Goal: Task Accomplishment & Management: Manage account settings

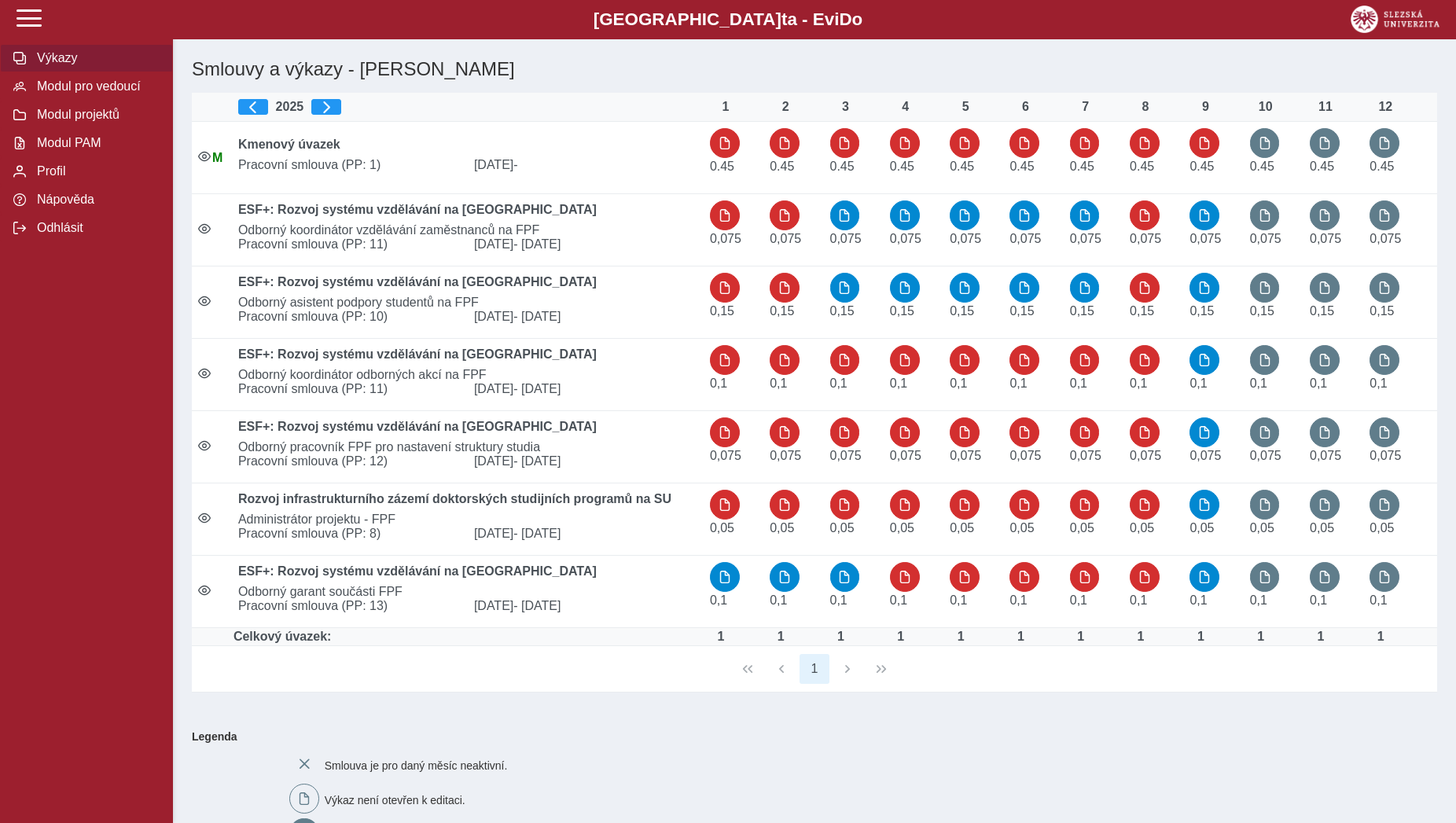
click at [113, 94] on span "Modul pro vedoucí" at bounding box center [95, 86] width 128 height 14
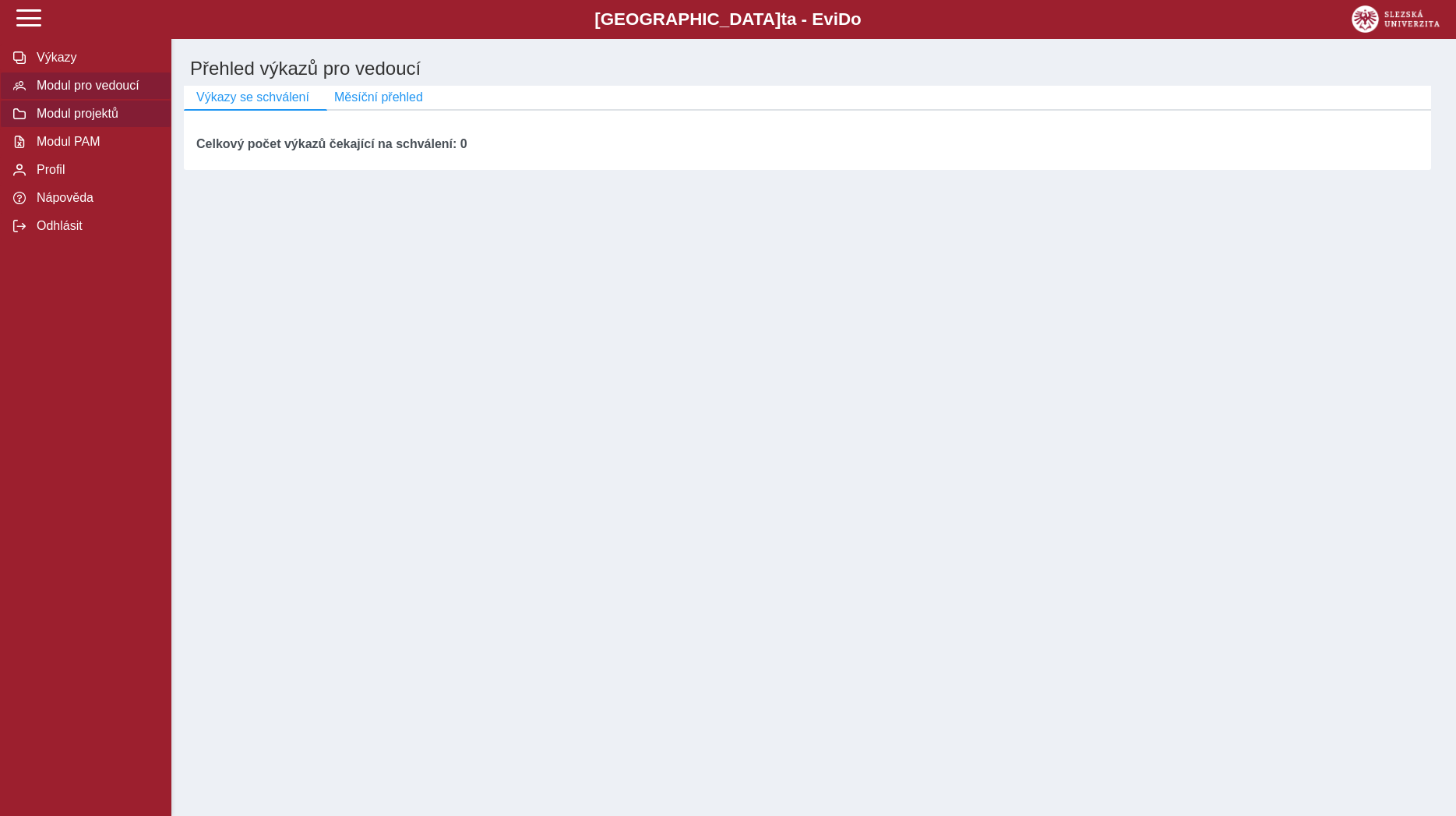
click at [90, 121] on span "Modul projektů" at bounding box center [95, 113] width 126 height 14
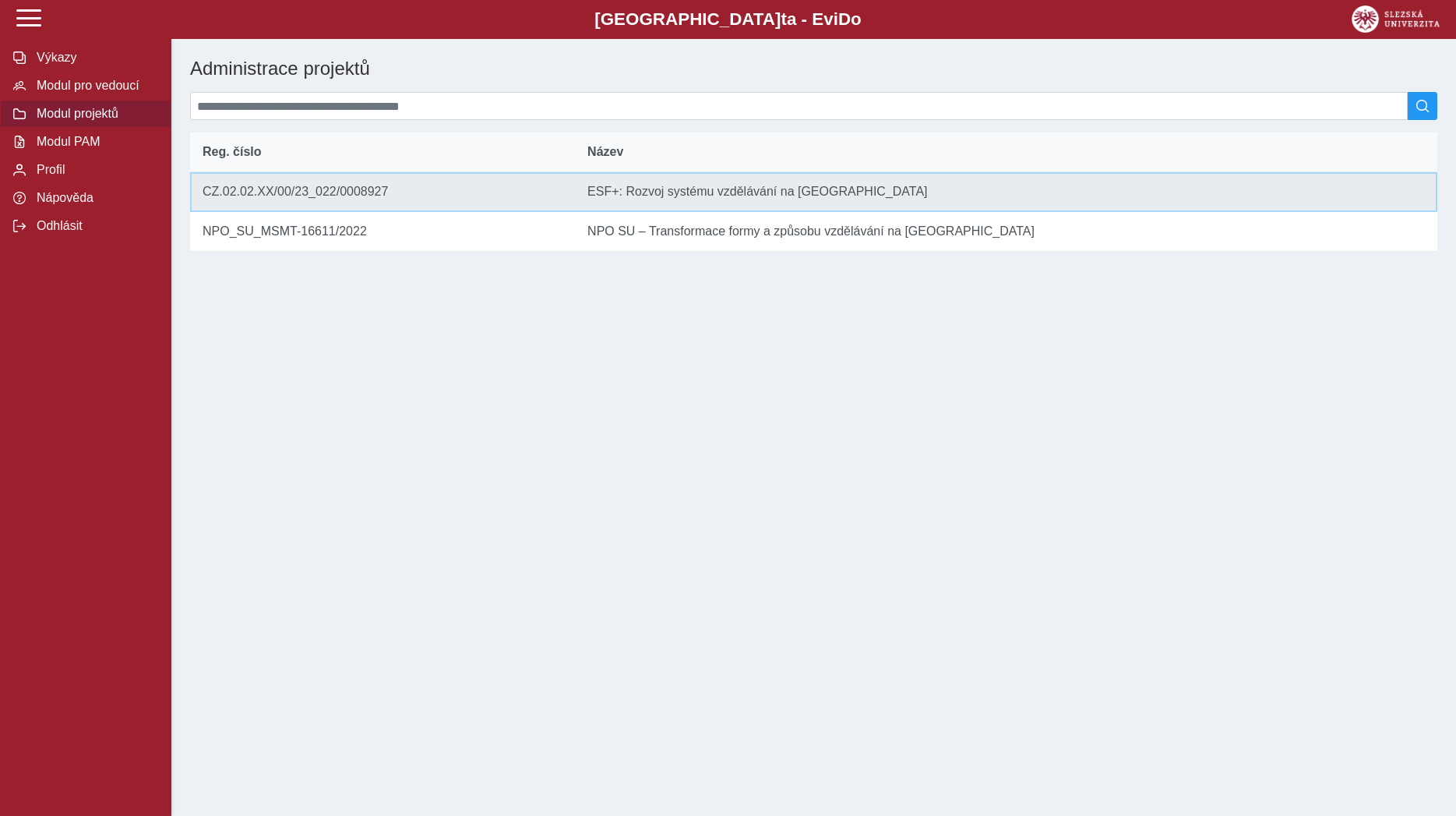
click at [333, 192] on td "Reg. číslo CZ.02.02.XX/00/23_022/0008927" at bounding box center [382, 192] width 385 height 39
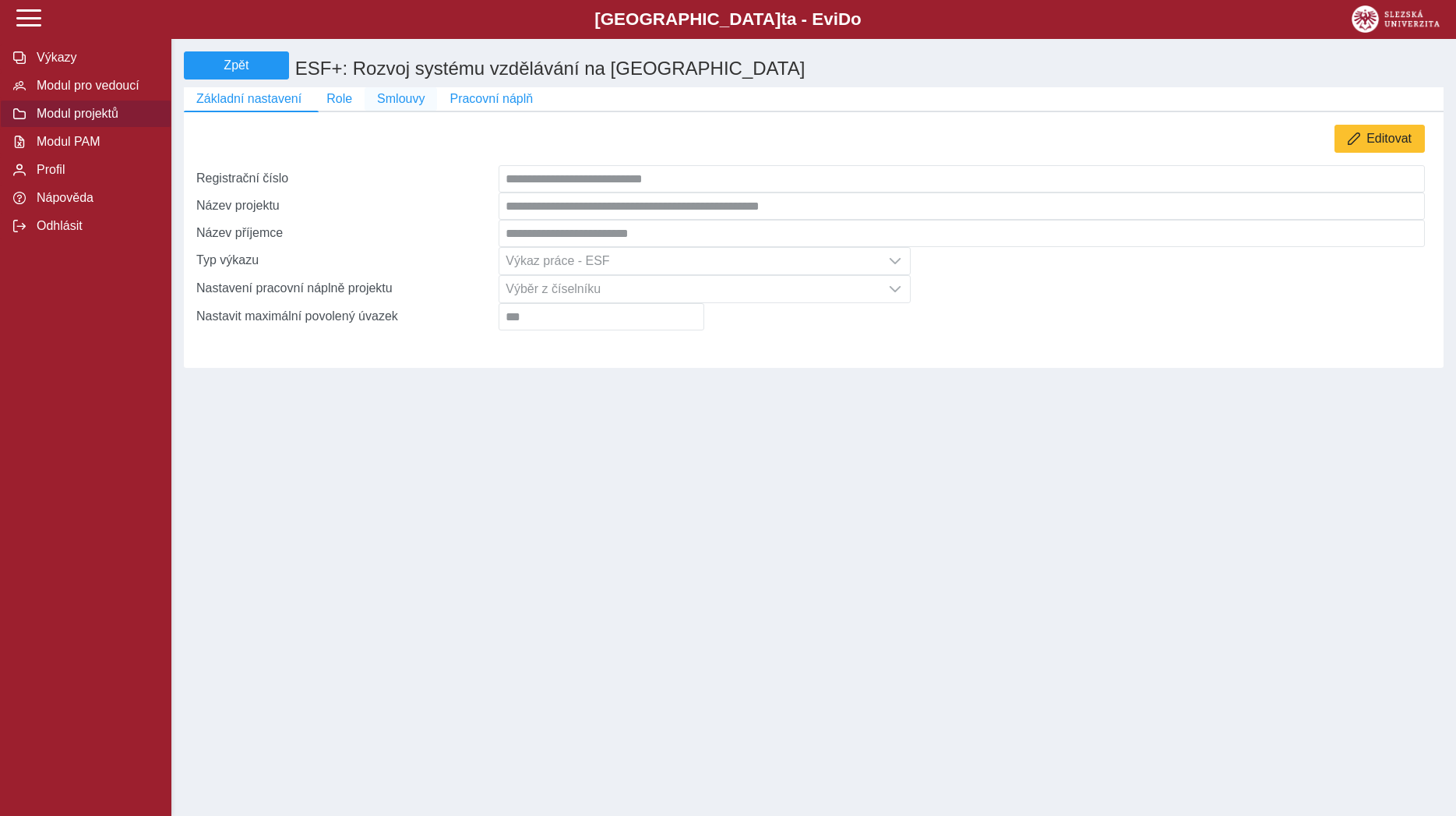
click at [405, 101] on span "Smlouvy" at bounding box center [401, 98] width 48 height 14
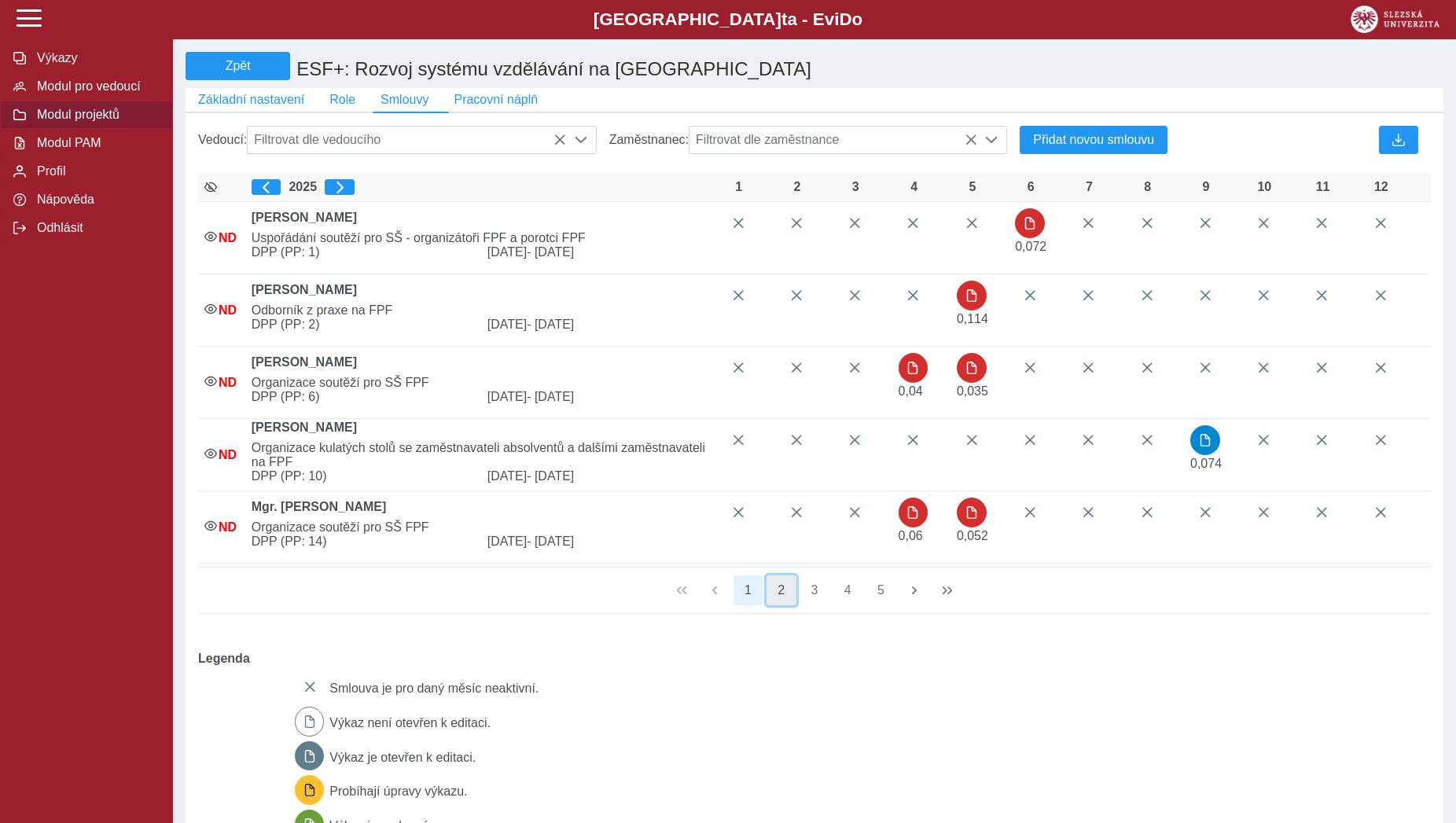
click at [779, 606] on button "2" at bounding box center [781, 591] width 30 height 30
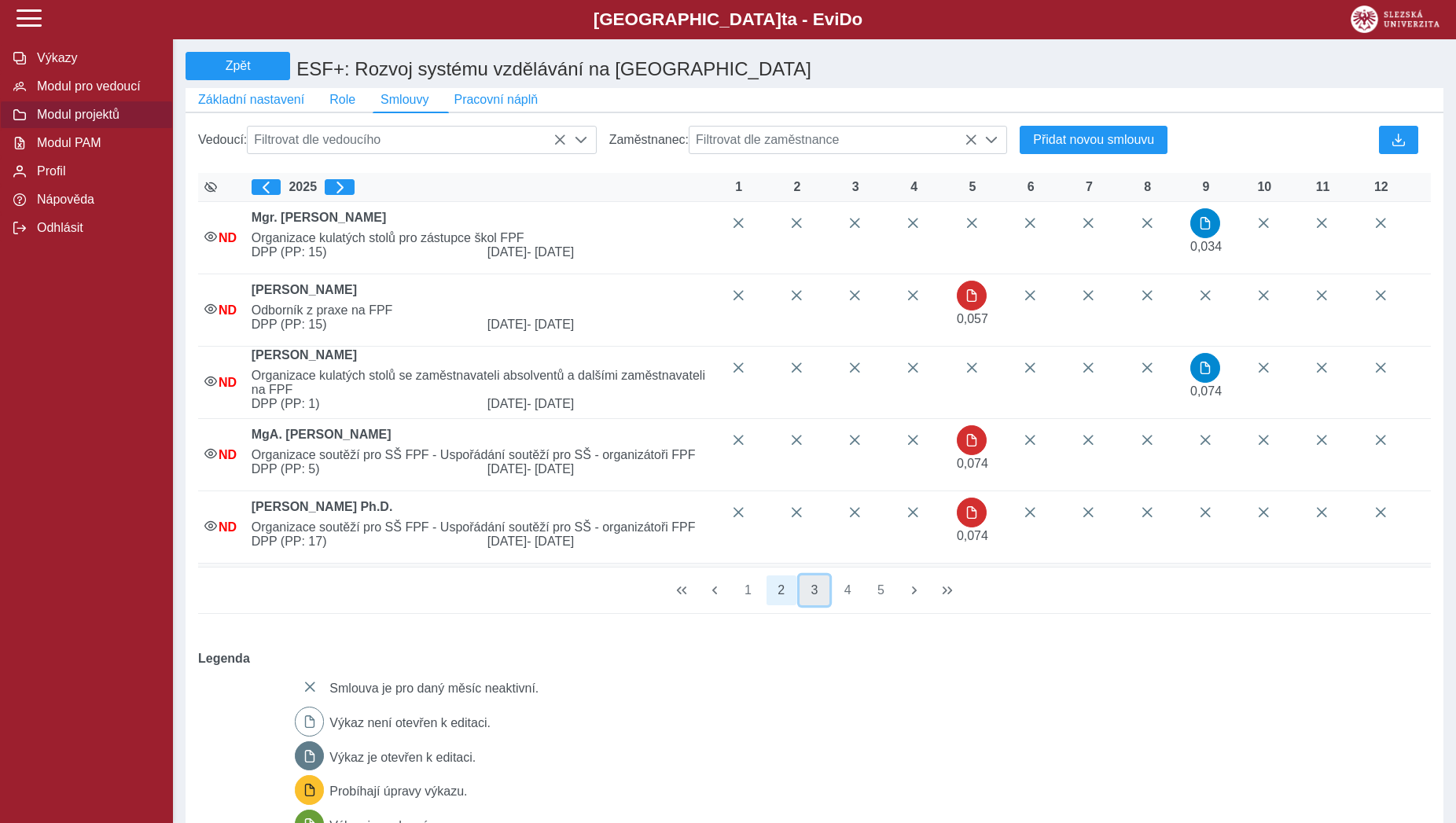
click at [810, 606] on button "3" at bounding box center [814, 591] width 30 height 30
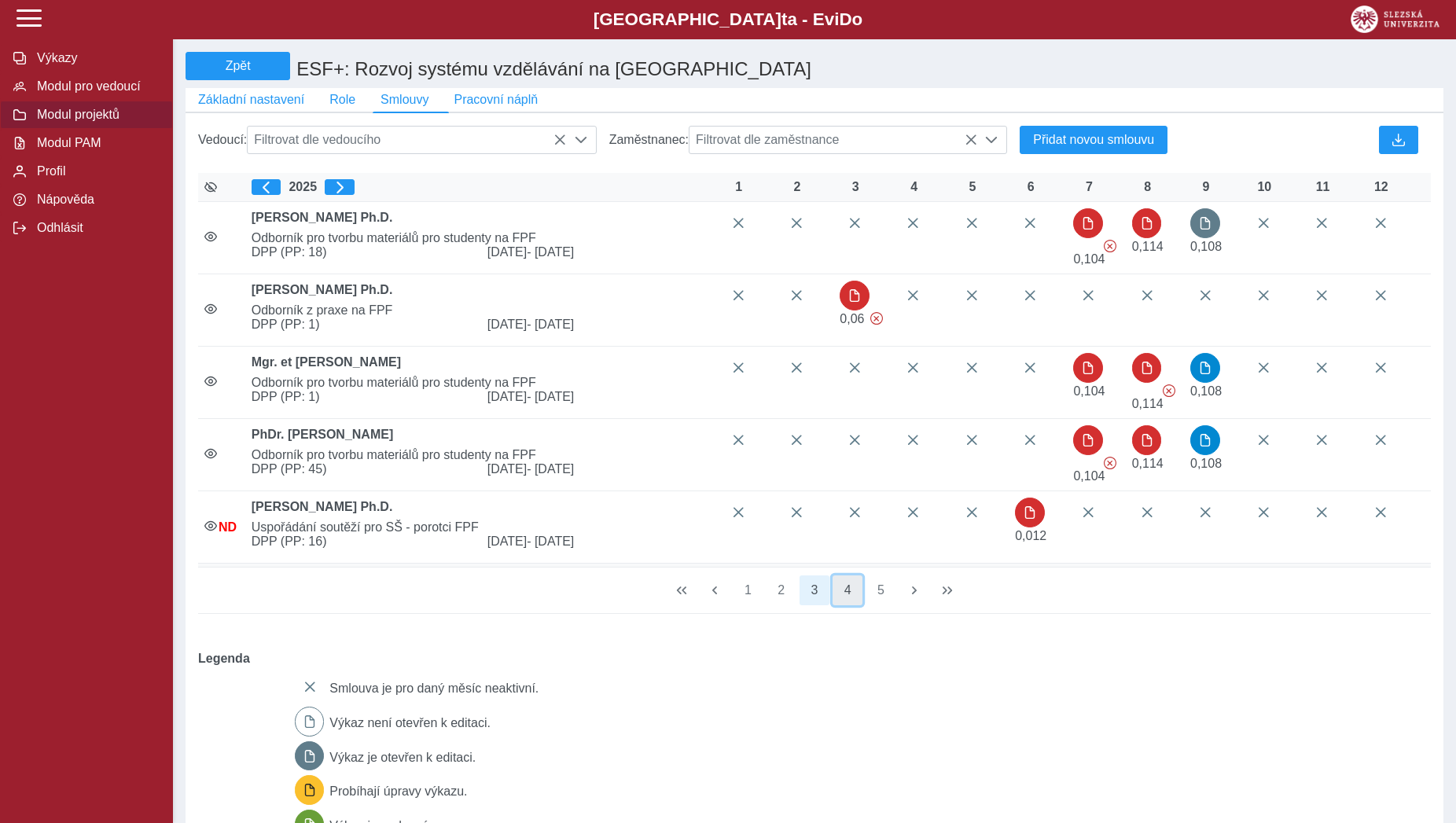
click at [841, 595] on button "4" at bounding box center [848, 591] width 30 height 30
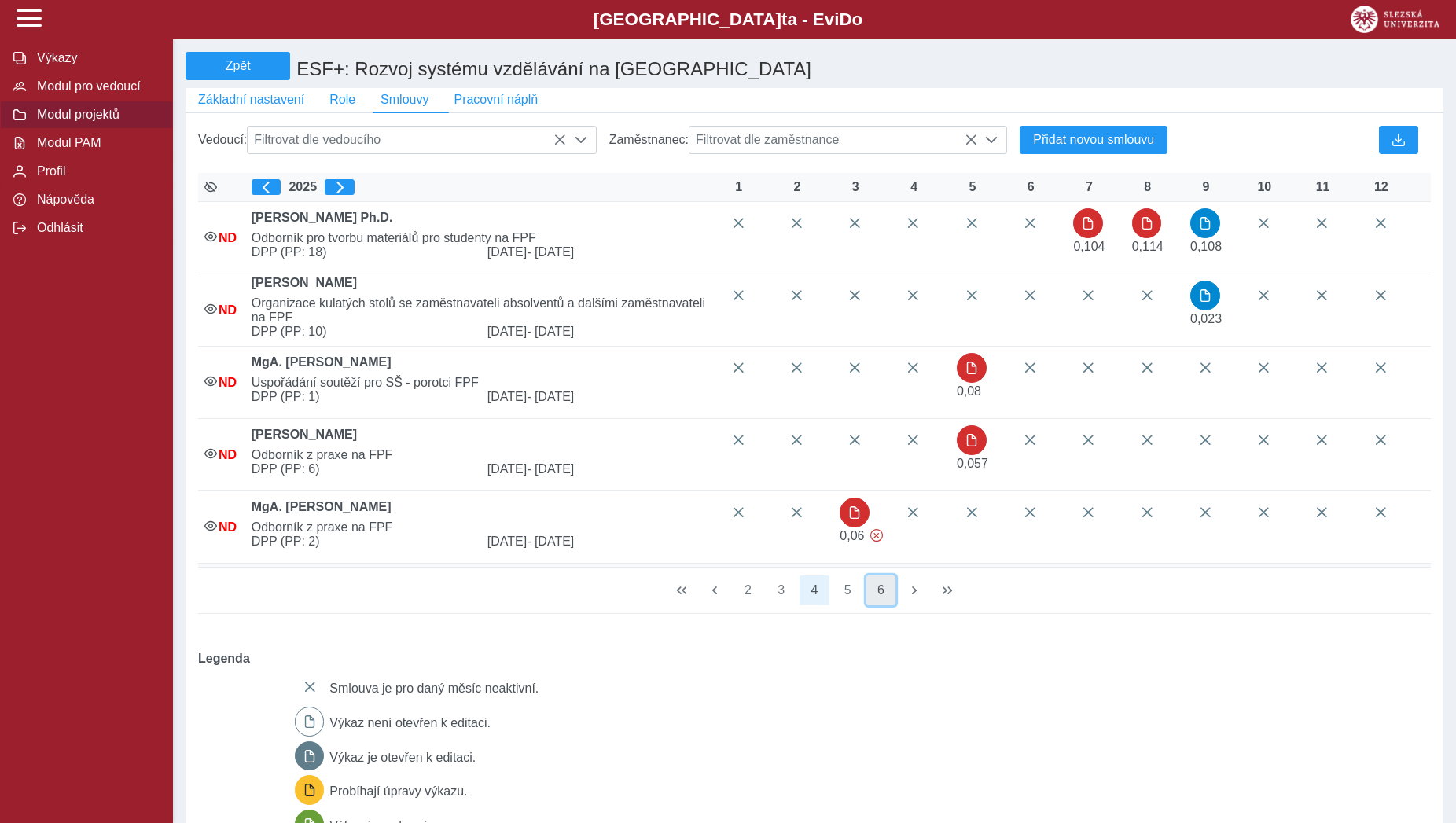
click at [876, 603] on button "6" at bounding box center [882, 591] width 30 height 30
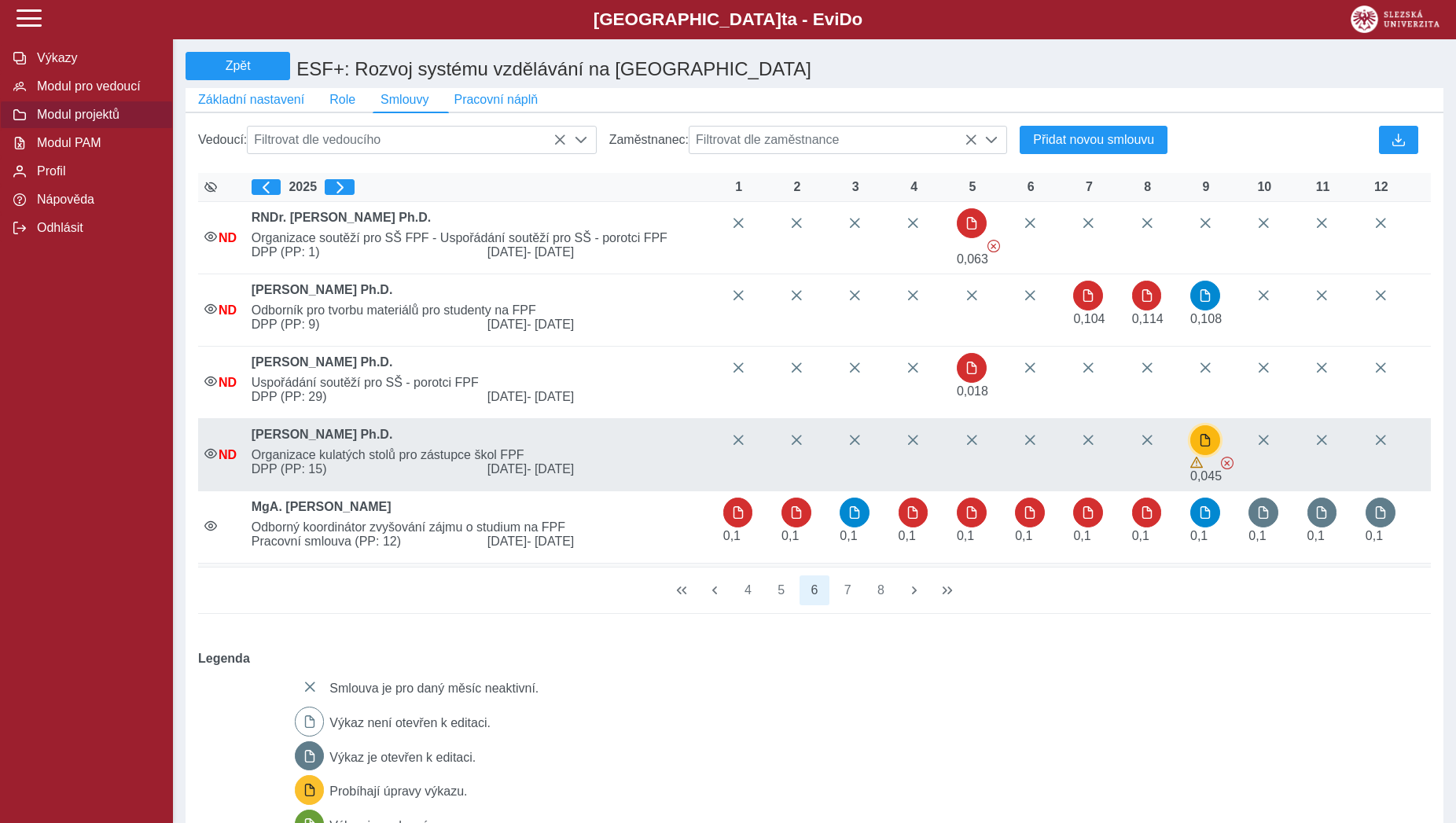
click at [1206, 447] on span "button" at bounding box center [1205, 439] width 12 height 12
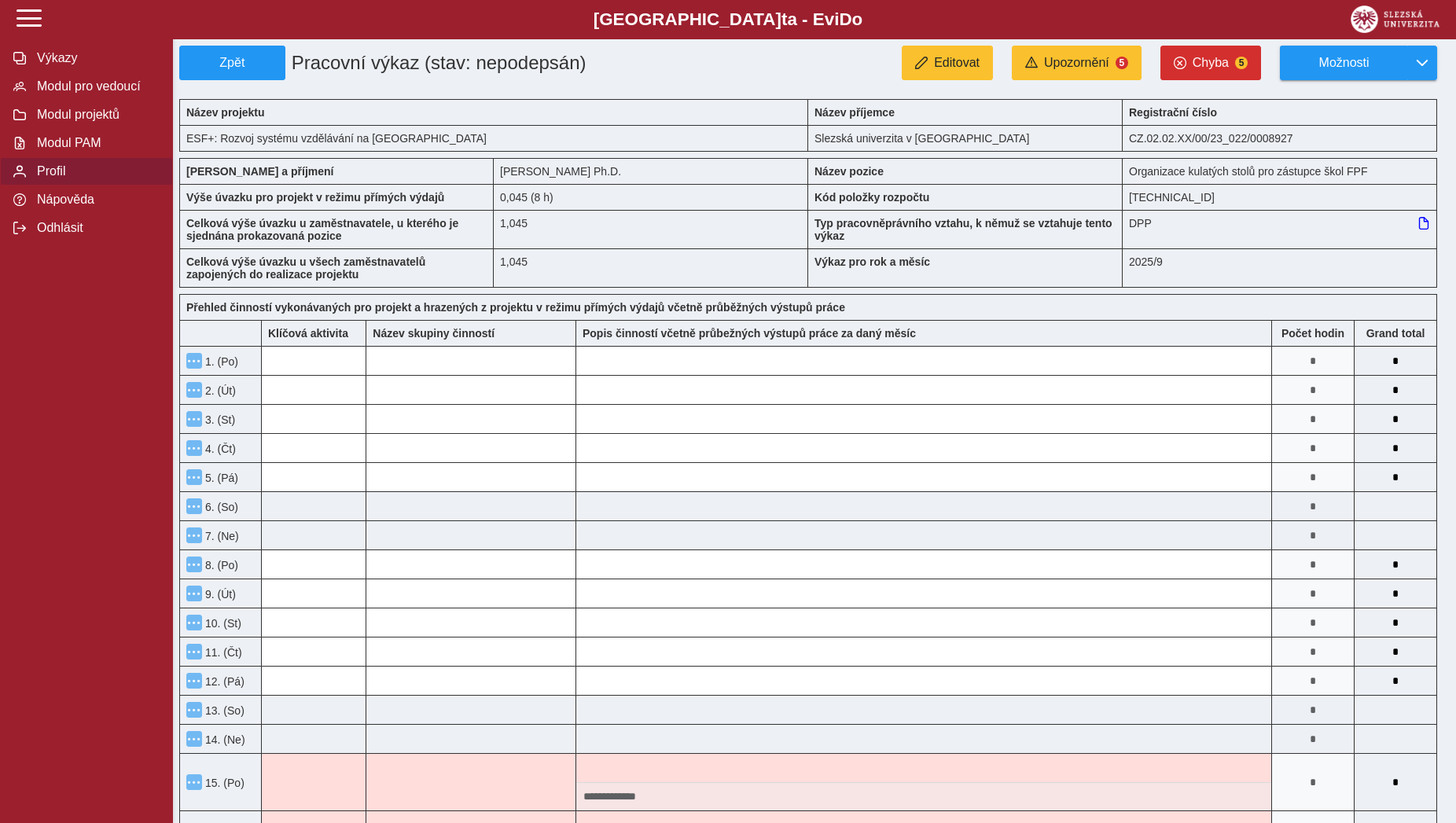
click at [43, 179] on span "Profil" at bounding box center [95, 171] width 128 height 14
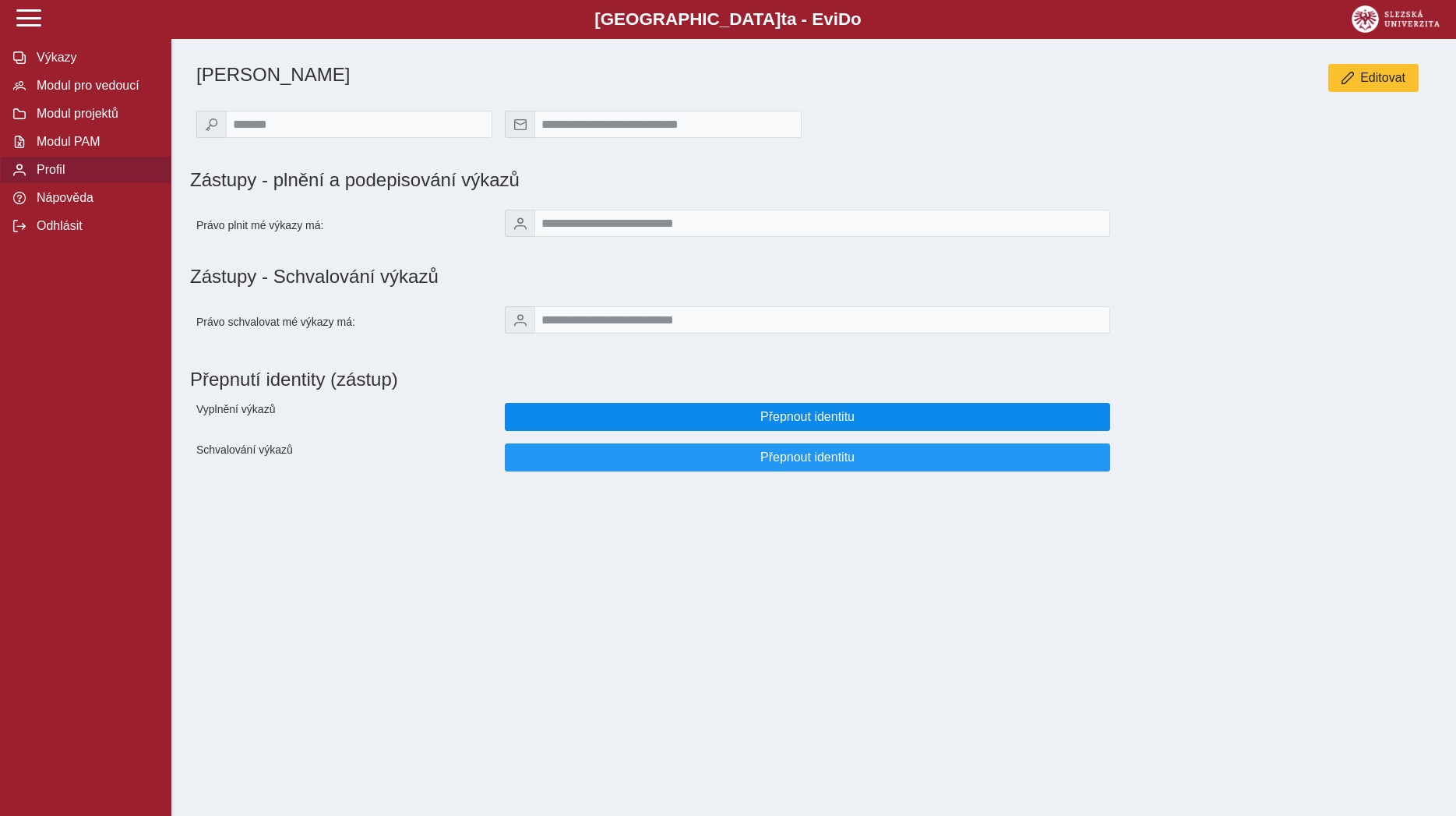
click at [801, 424] on span "Přepnout identitu" at bounding box center [807, 417] width 579 height 14
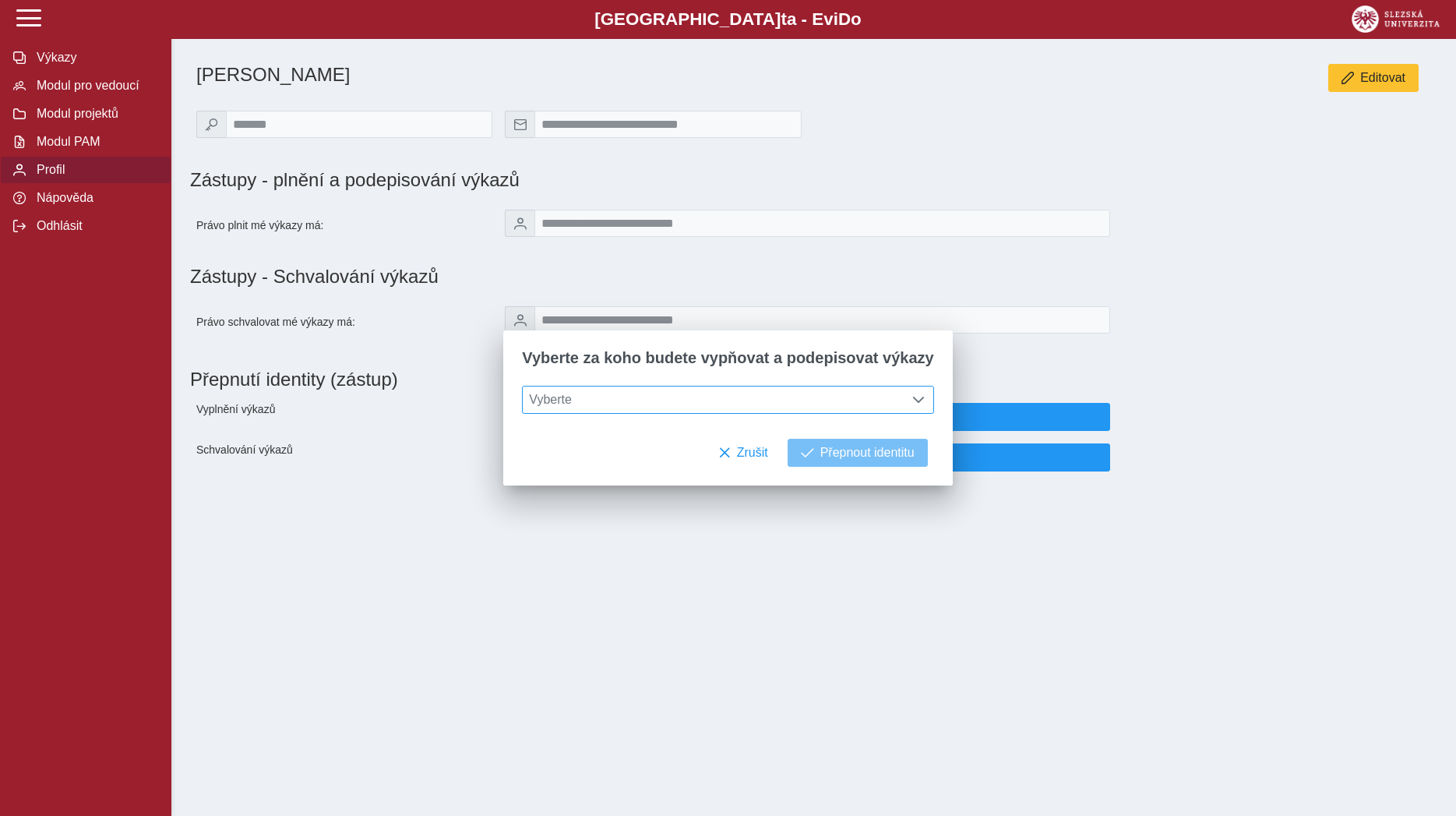
click at [625, 408] on span "Vyberte" at bounding box center [713, 400] width 381 height 26
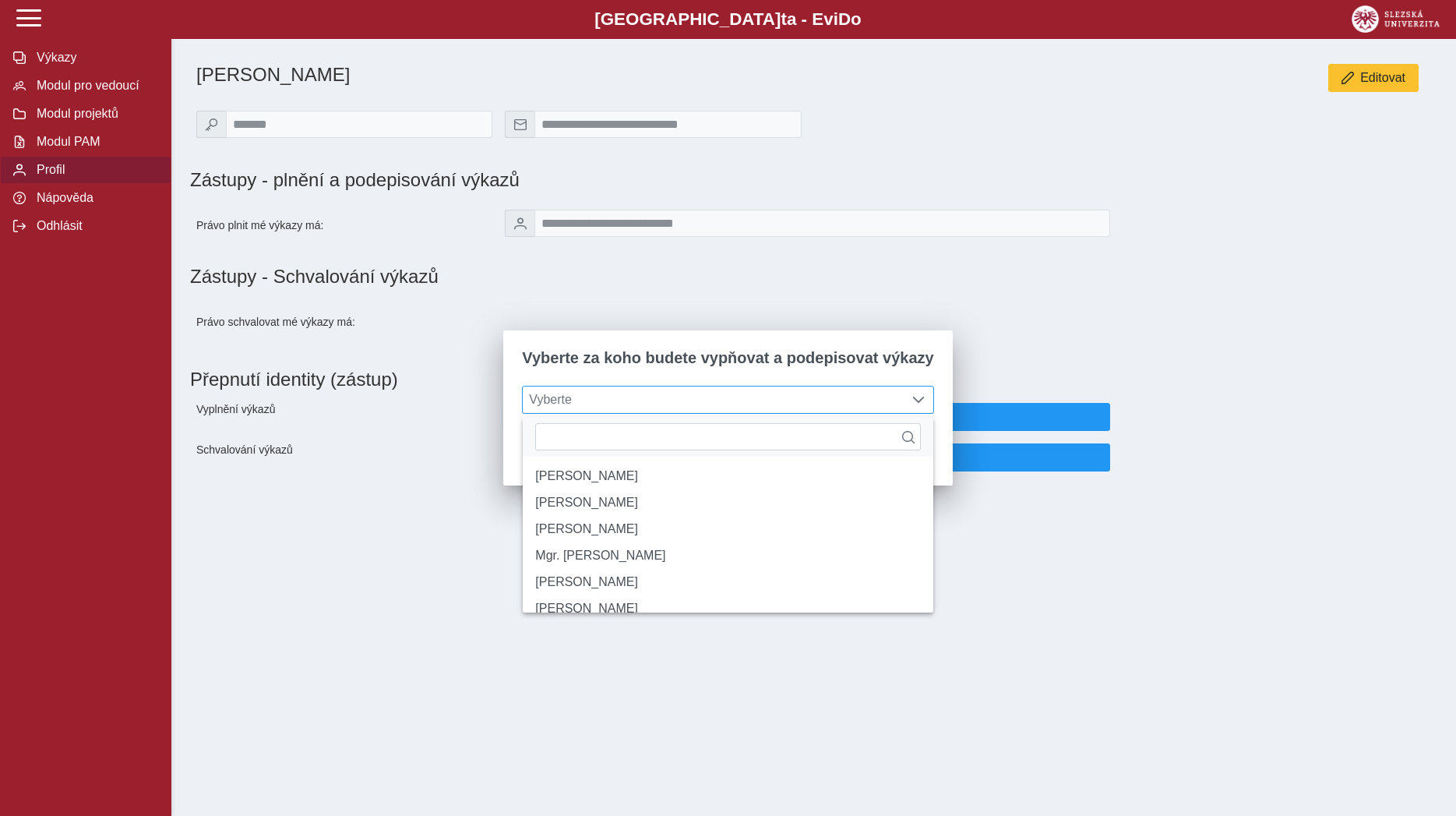
type input "**********"
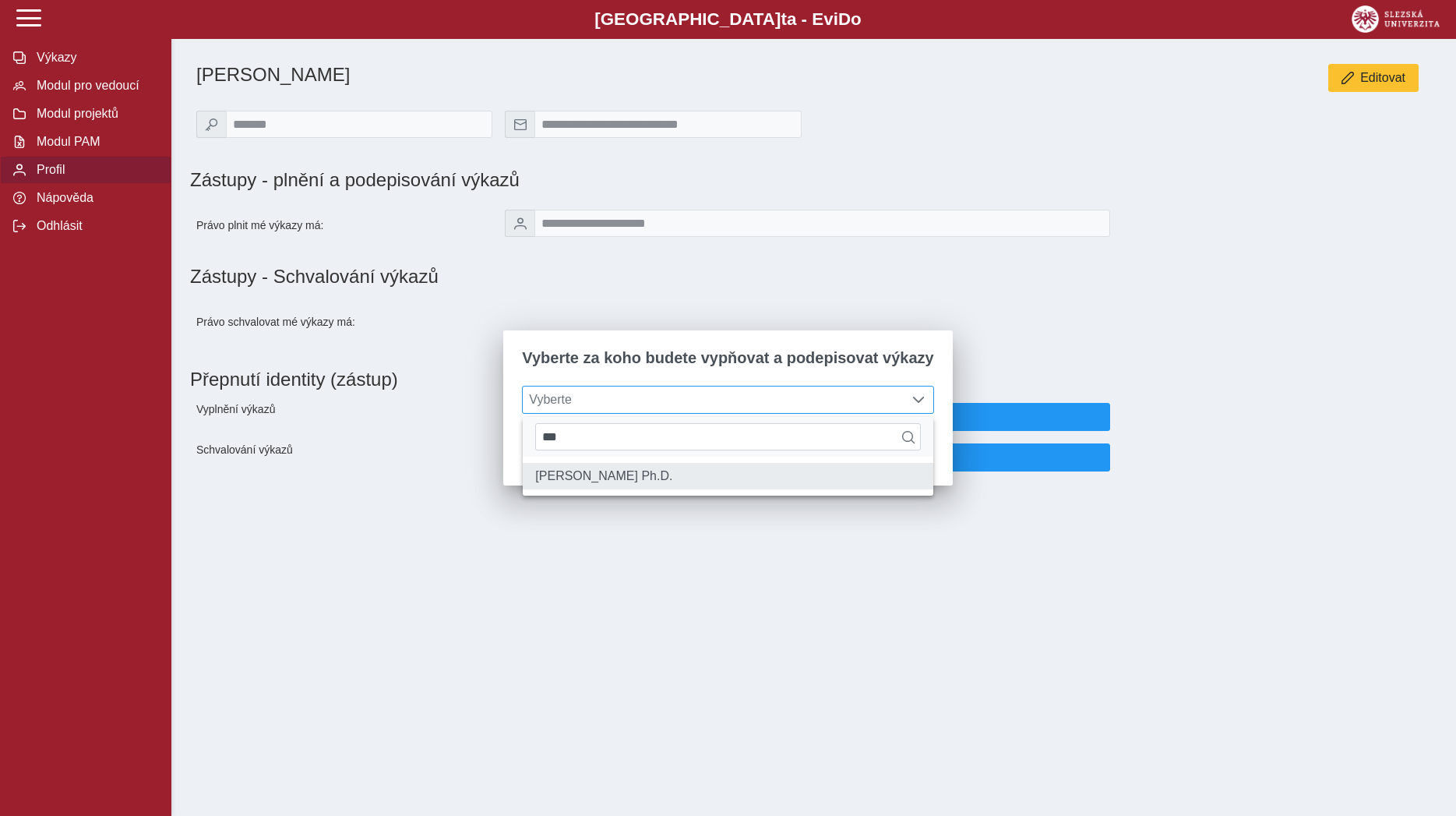
type input "***"
click at [549, 483] on li "[PERSON_NAME] Ph.D." at bounding box center [728, 476] width 410 height 26
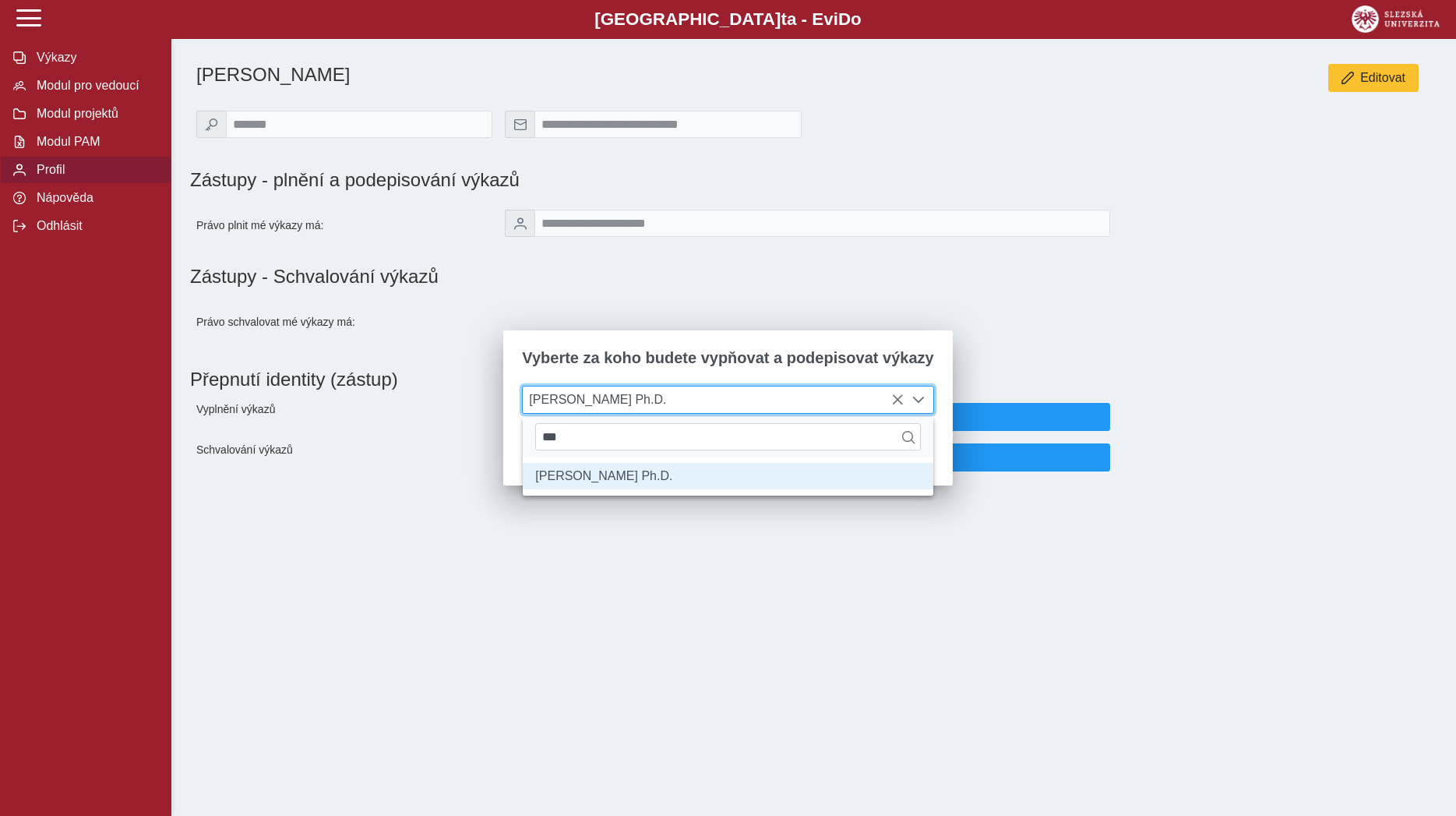
scroll to position [8, 64]
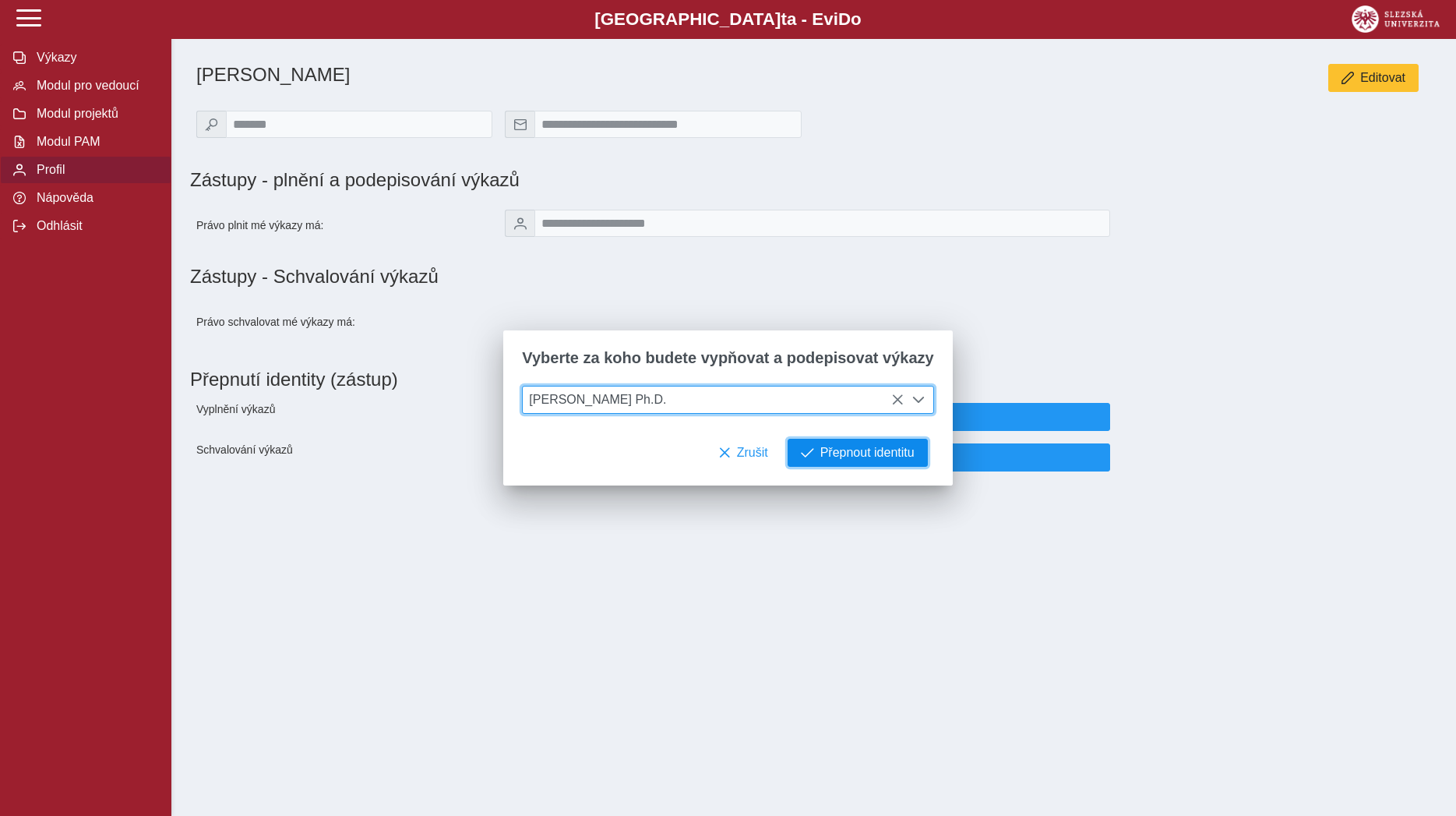
click at [823, 464] on button "Přepnout identitu" at bounding box center [858, 453] width 140 height 28
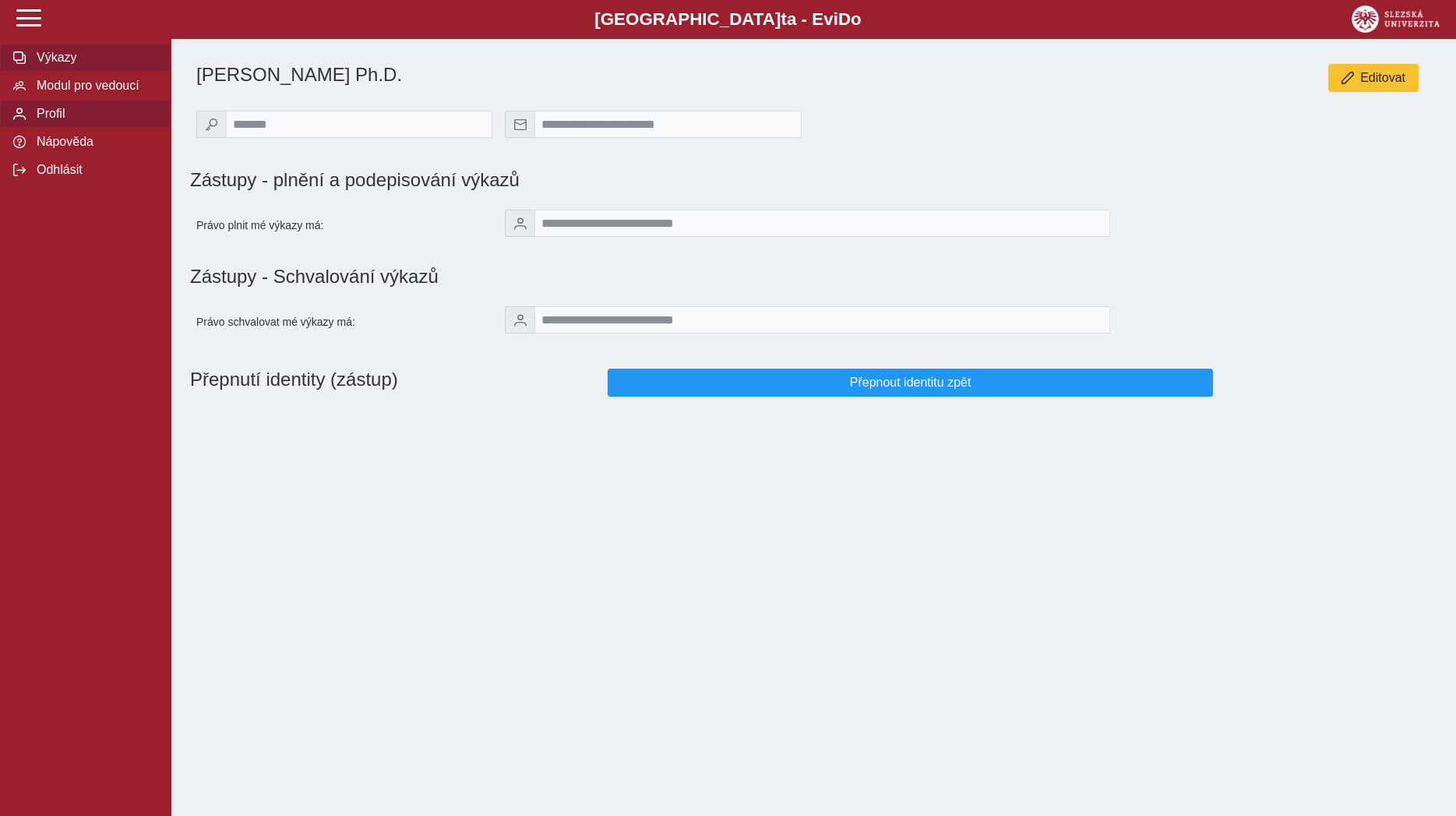
click at [54, 65] on span "Výkazy" at bounding box center [95, 57] width 126 height 14
